Goal: Navigation & Orientation: Go to known website

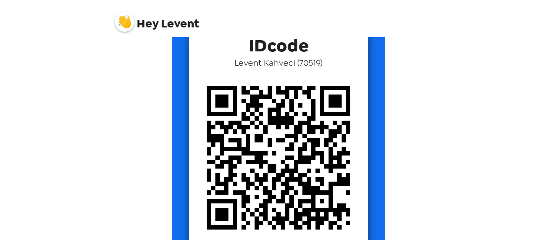
scroll to position [93, 0]
